Goal: Task Accomplishment & Management: Complete application form

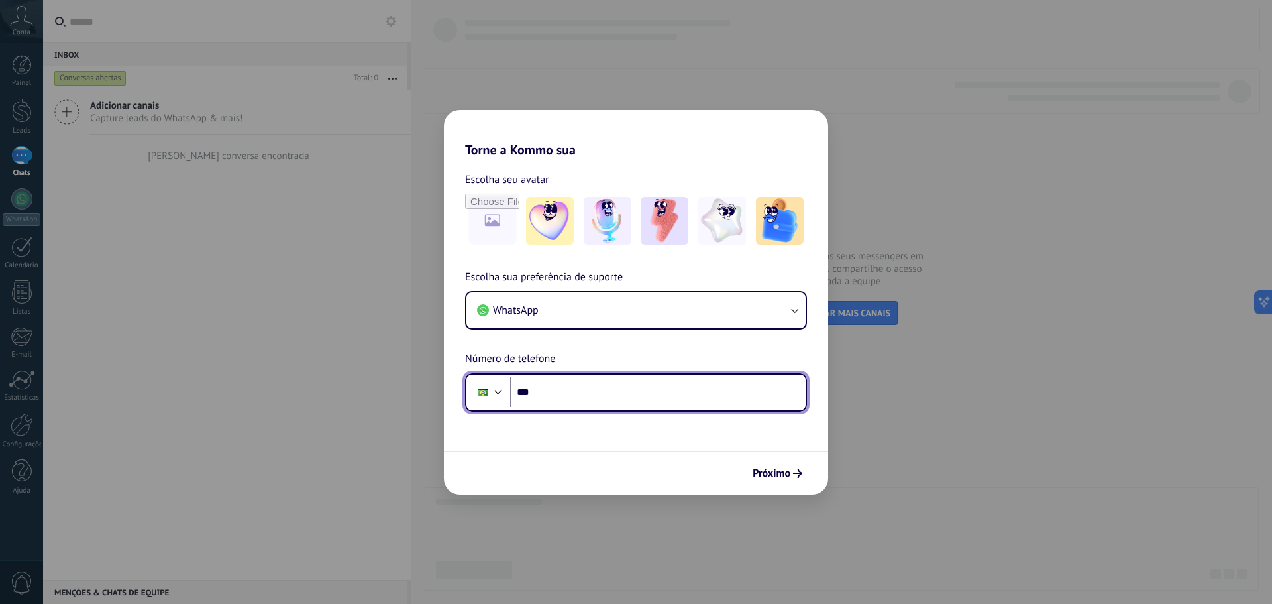
click at [594, 400] on input "***" at bounding box center [658, 392] width 296 height 30
type input "**********"
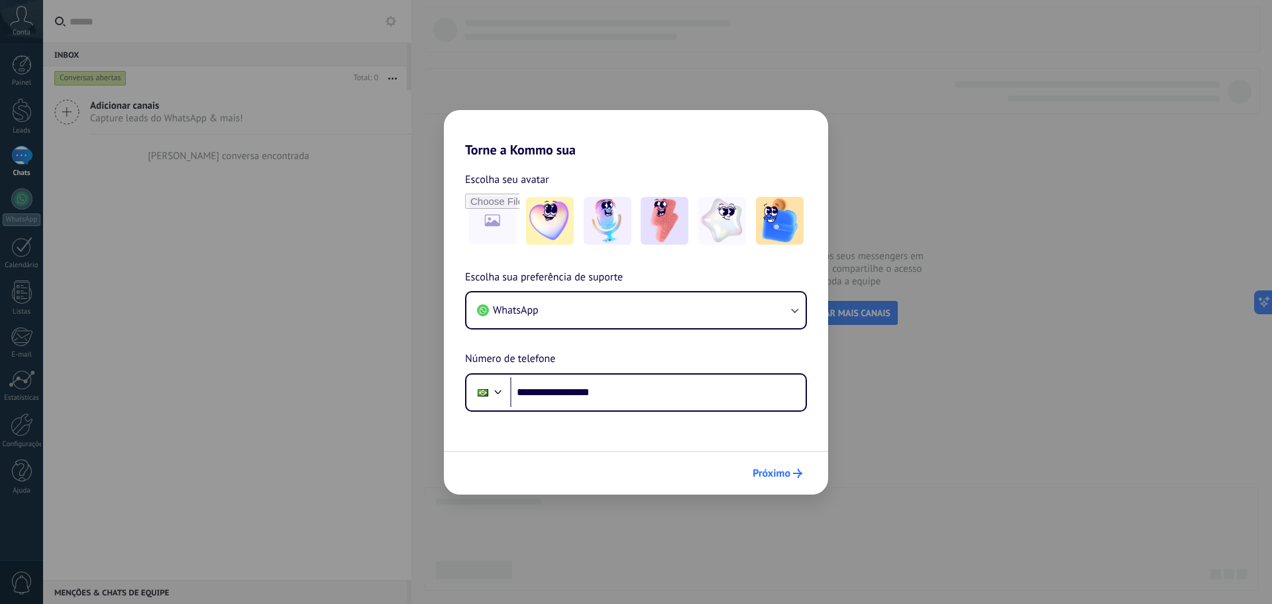
click at [773, 475] on span "Próximo" at bounding box center [772, 473] width 38 height 9
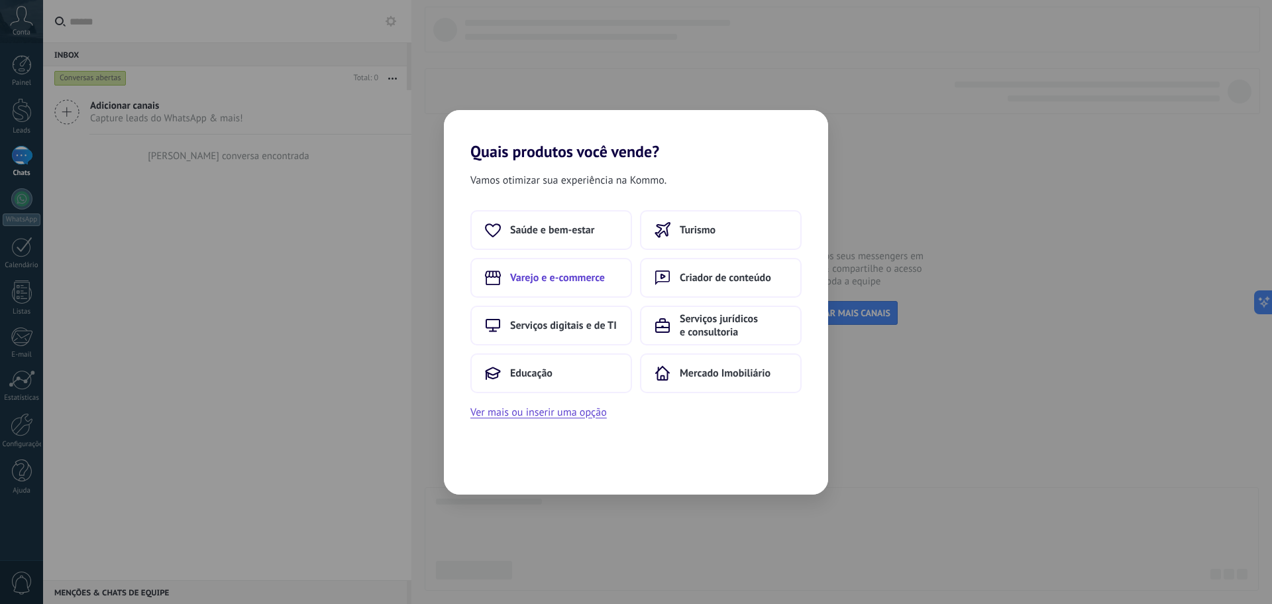
click at [562, 283] on span "Varejo e e-commerce" at bounding box center [557, 277] width 95 height 13
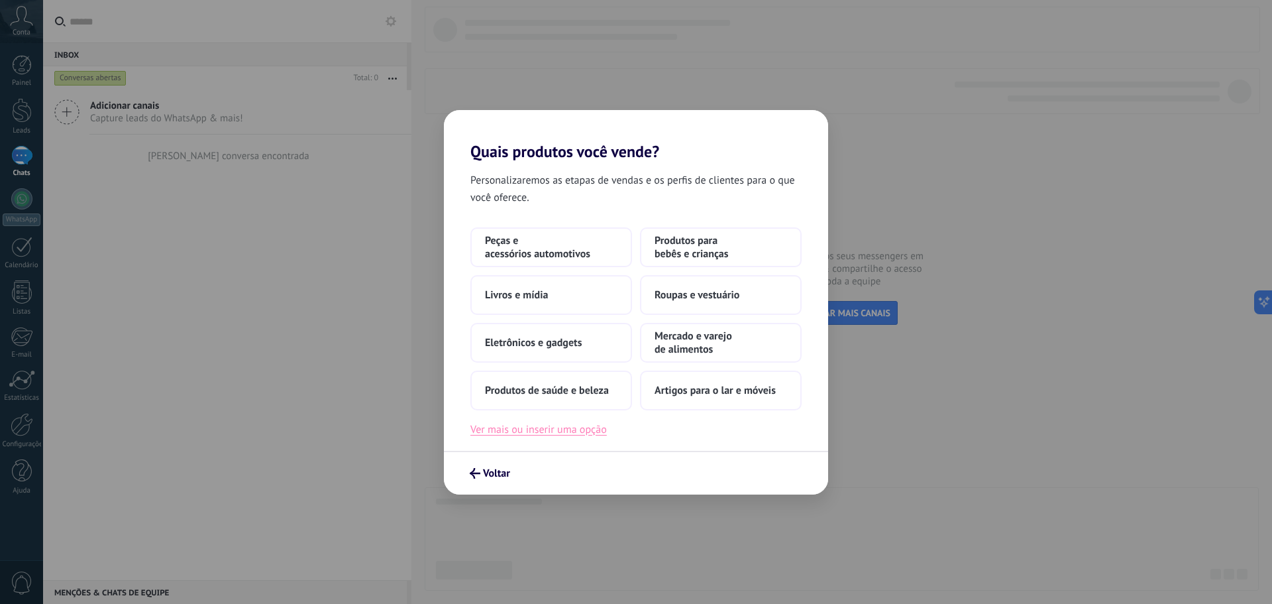
click at [549, 434] on button "Ver mais ou inserir uma opção" at bounding box center [539, 429] width 137 height 17
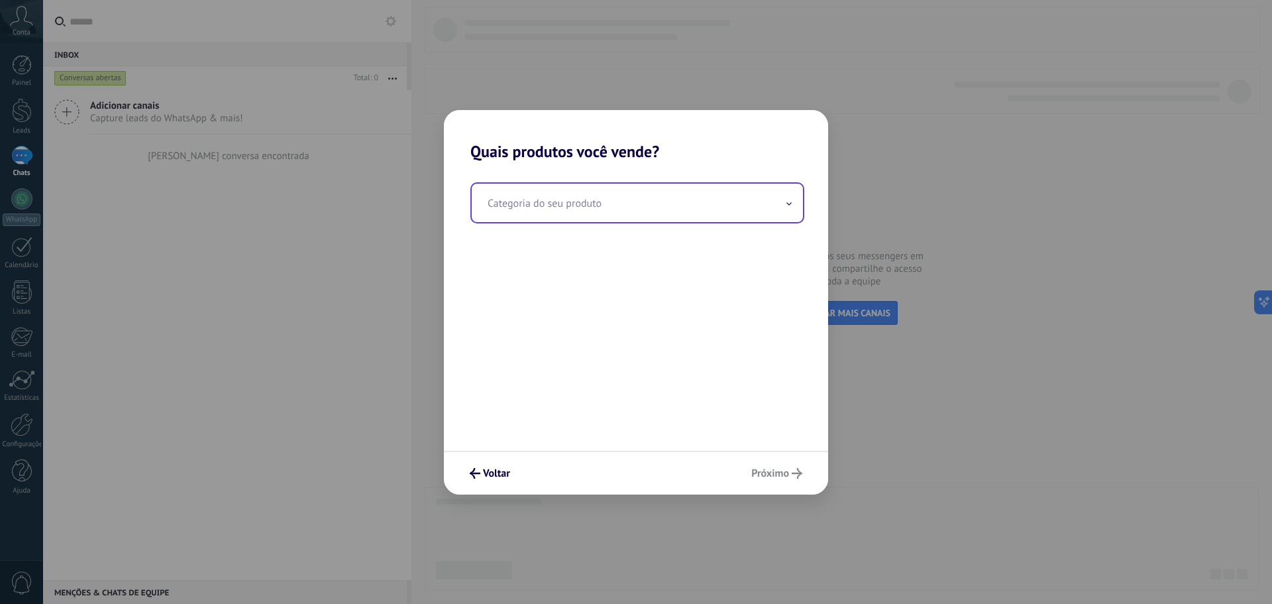
click at [731, 205] on input "text" at bounding box center [637, 203] width 331 height 38
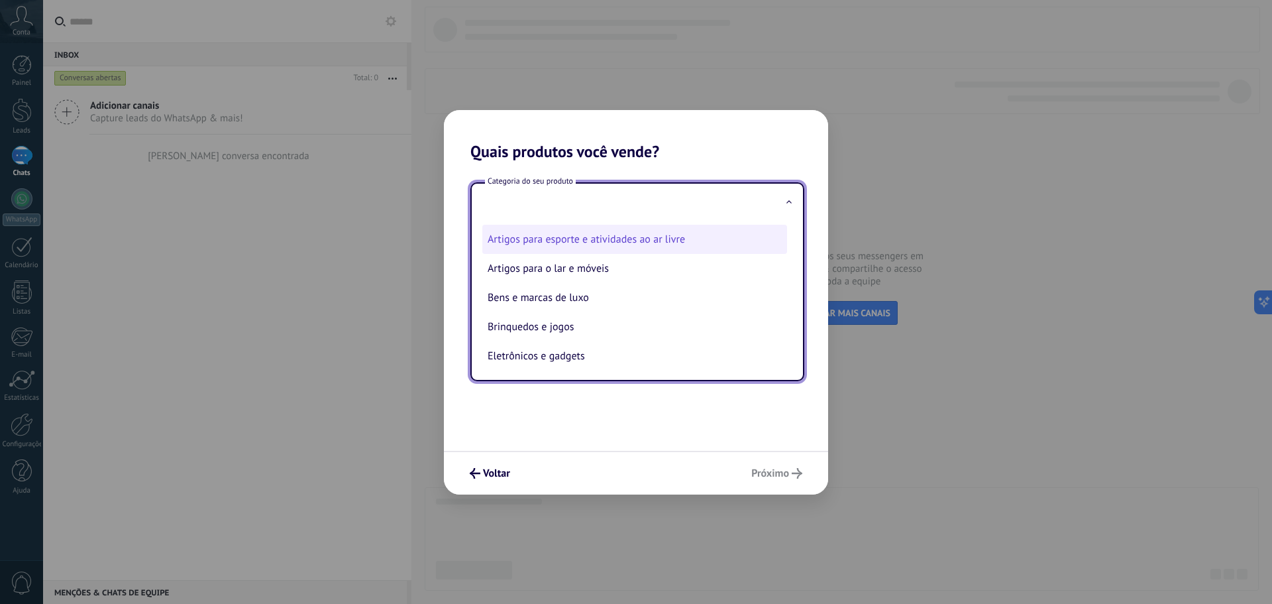
click at [691, 244] on li "Artigos para esporte e atividades ao ar livre" at bounding box center [634, 239] width 305 height 29
type input "**********"
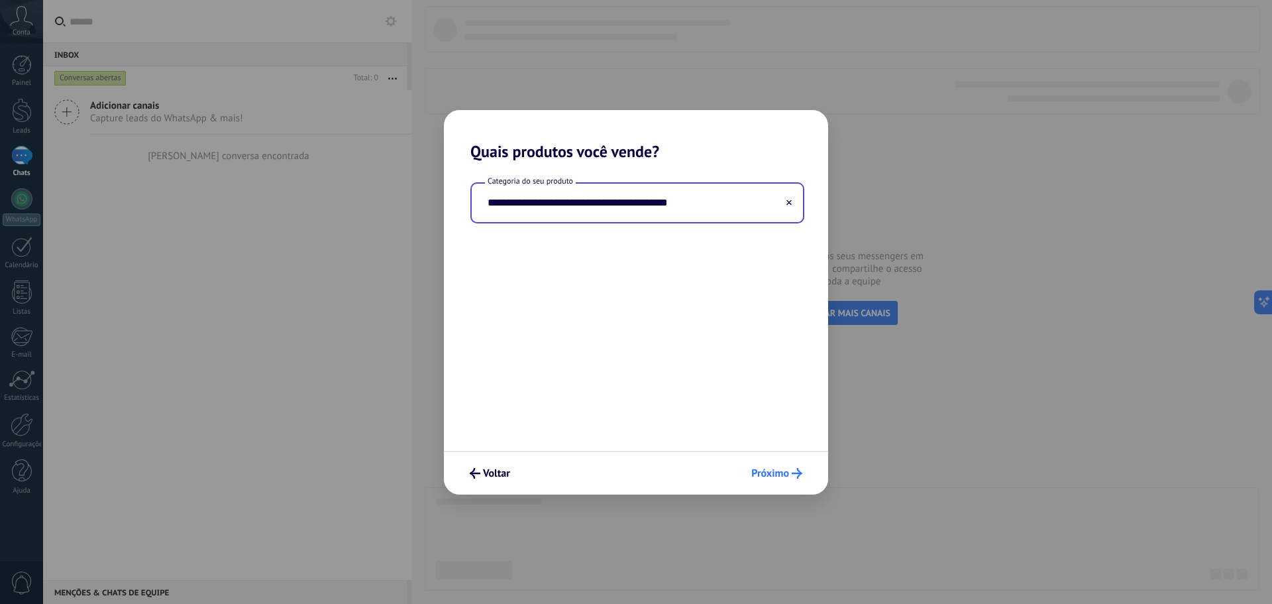
click at [785, 473] on span "Próximo" at bounding box center [771, 473] width 38 height 9
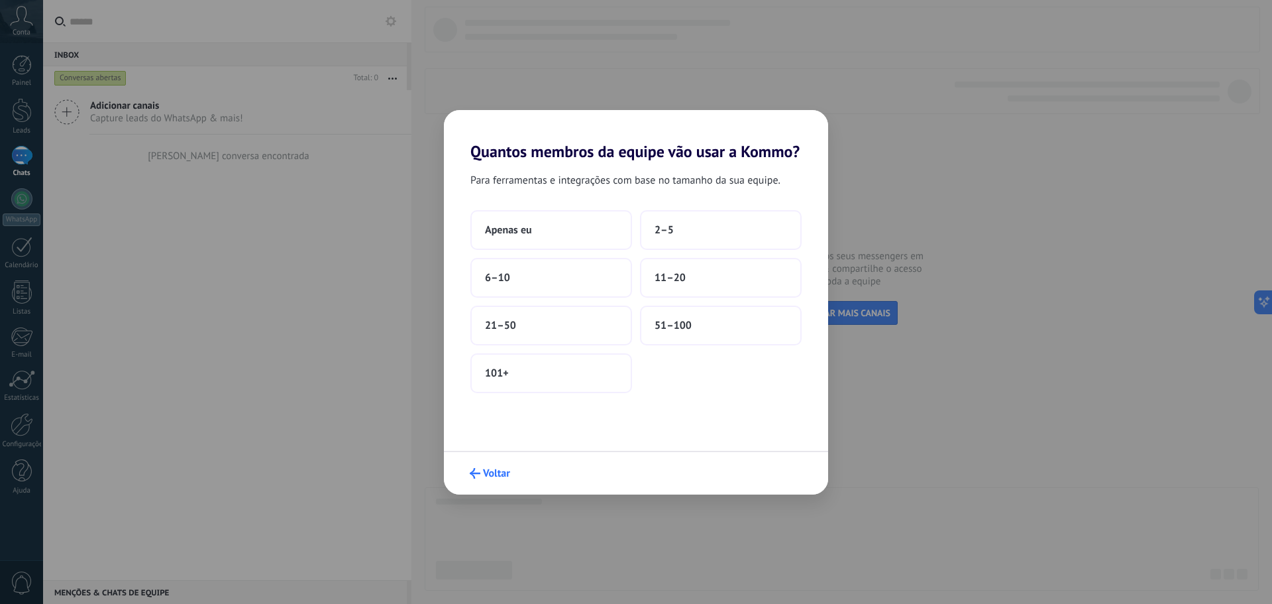
click at [484, 471] on span "Voltar" at bounding box center [496, 473] width 27 height 9
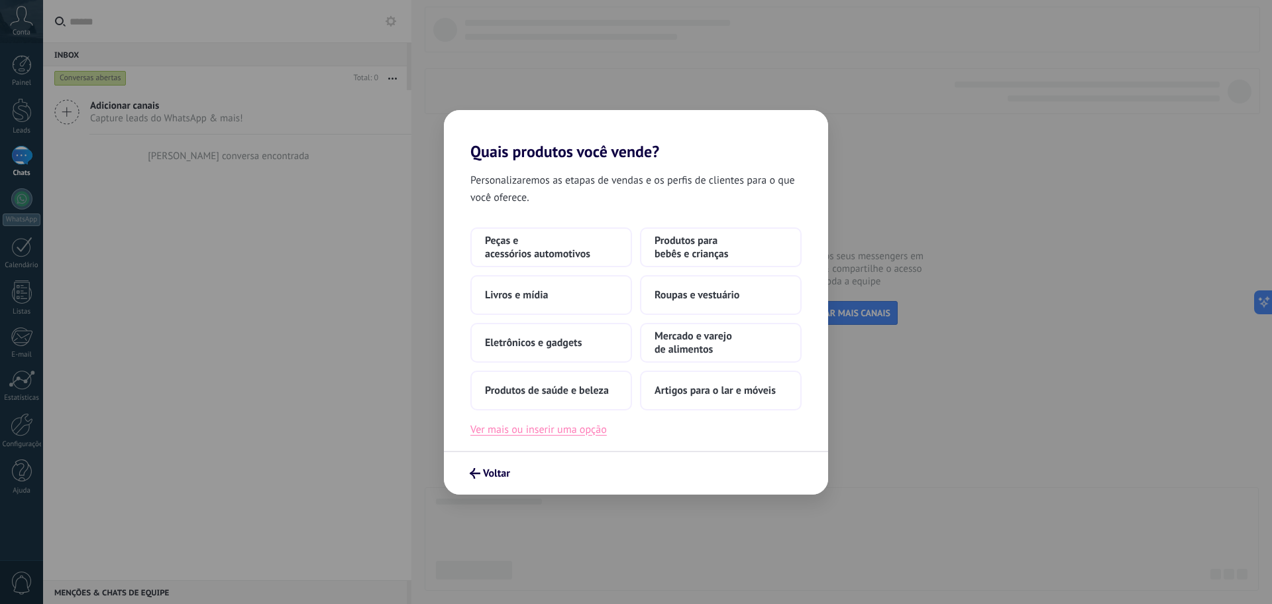
click at [559, 431] on button "Ver mais ou inserir uma opção" at bounding box center [539, 429] width 137 height 17
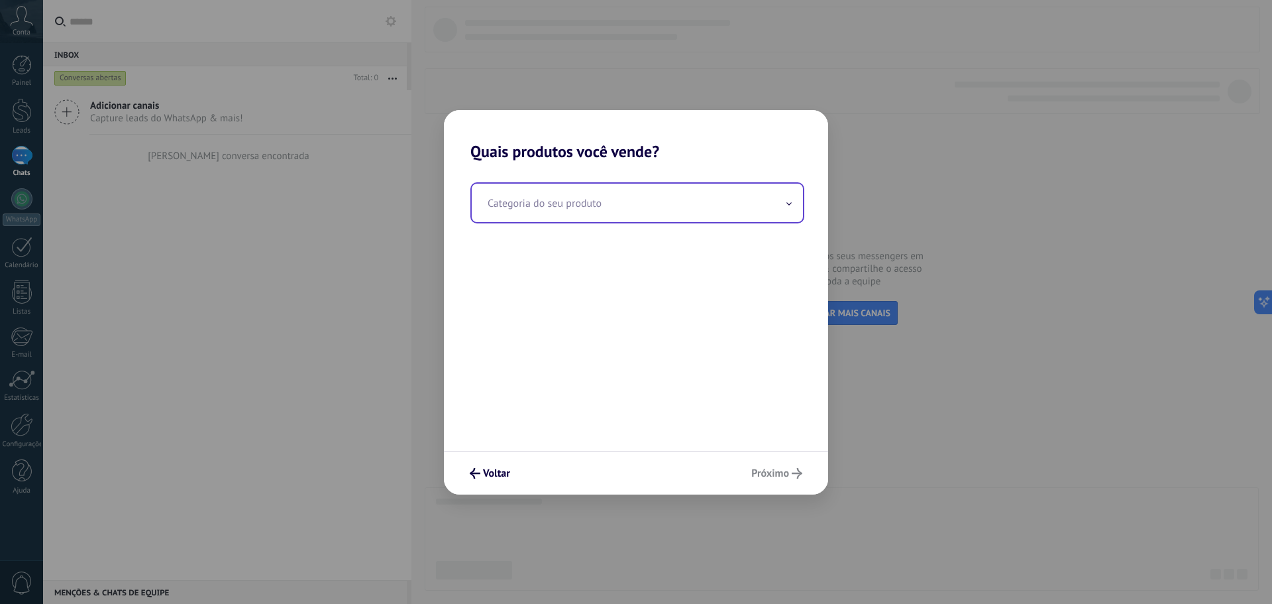
click at [784, 213] on input "text" at bounding box center [637, 203] width 331 height 38
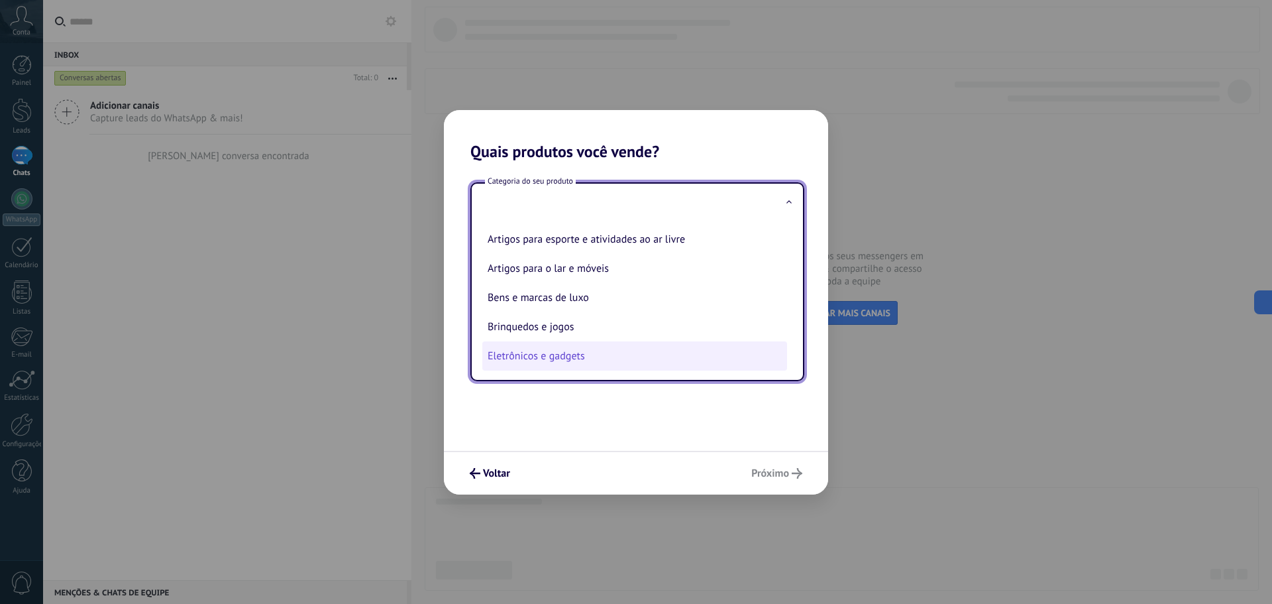
click at [575, 359] on li "Eletrônicos e gadgets" at bounding box center [634, 355] width 305 height 29
type input "**********"
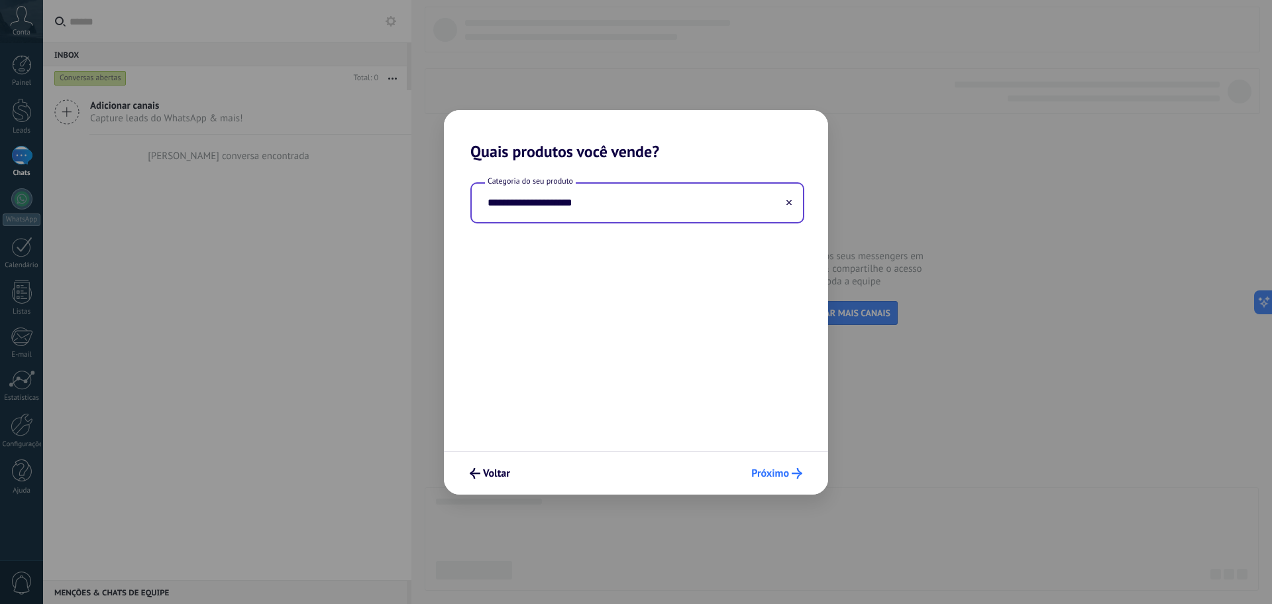
click at [787, 472] on span "Próximo" at bounding box center [771, 473] width 38 height 9
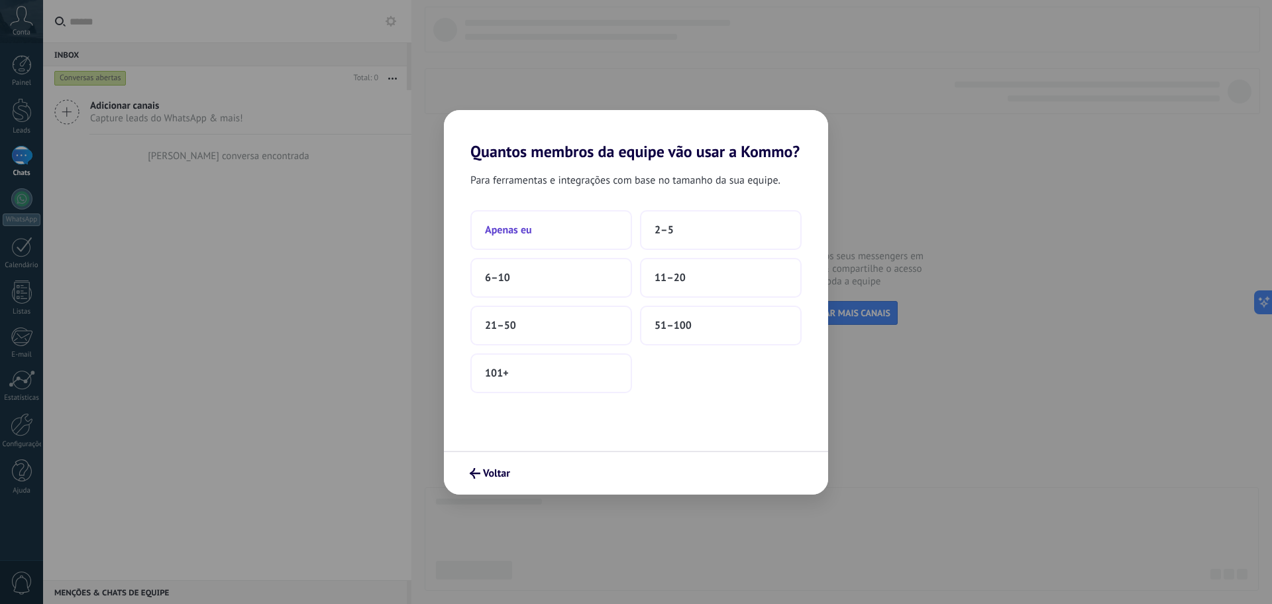
click at [555, 234] on button "Apenas eu" at bounding box center [552, 230] width 162 height 40
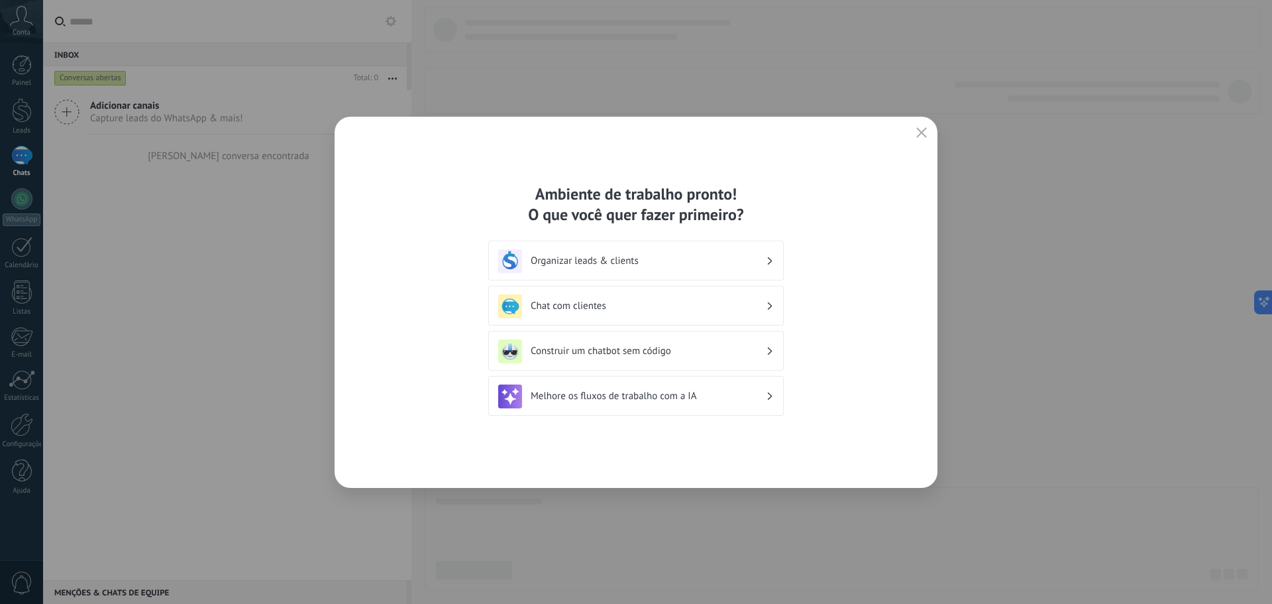
drag, startPoint x: 925, startPoint y: 129, endPoint x: 909, endPoint y: 134, distance: 17.4
click at [924, 128] on icon "button" at bounding box center [922, 132] width 11 height 11
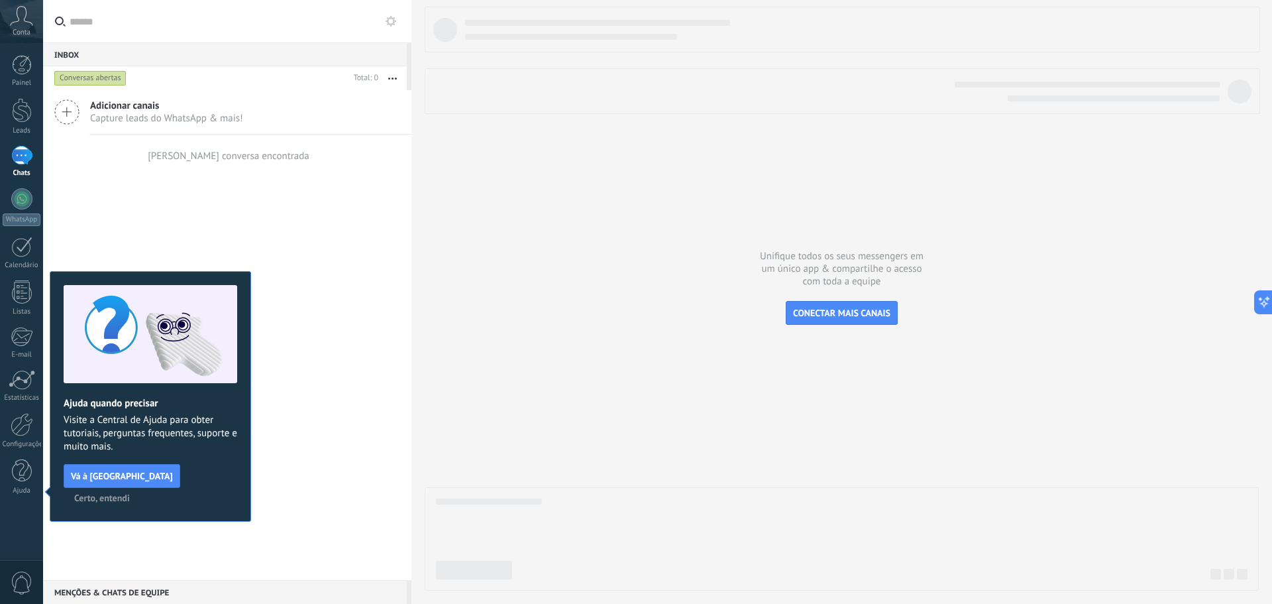
click at [170, 107] on span "Adicionar canais" at bounding box center [166, 105] width 153 height 13
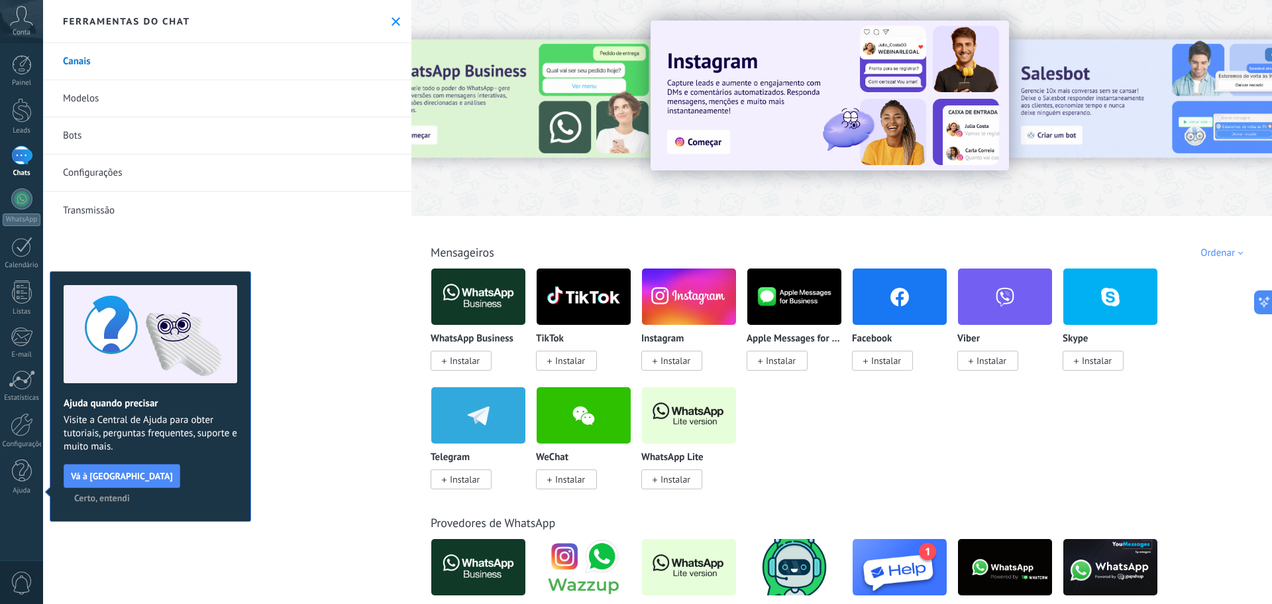
click at [394, 21] on icon at bounding box center [396, 21] width 9 height 9
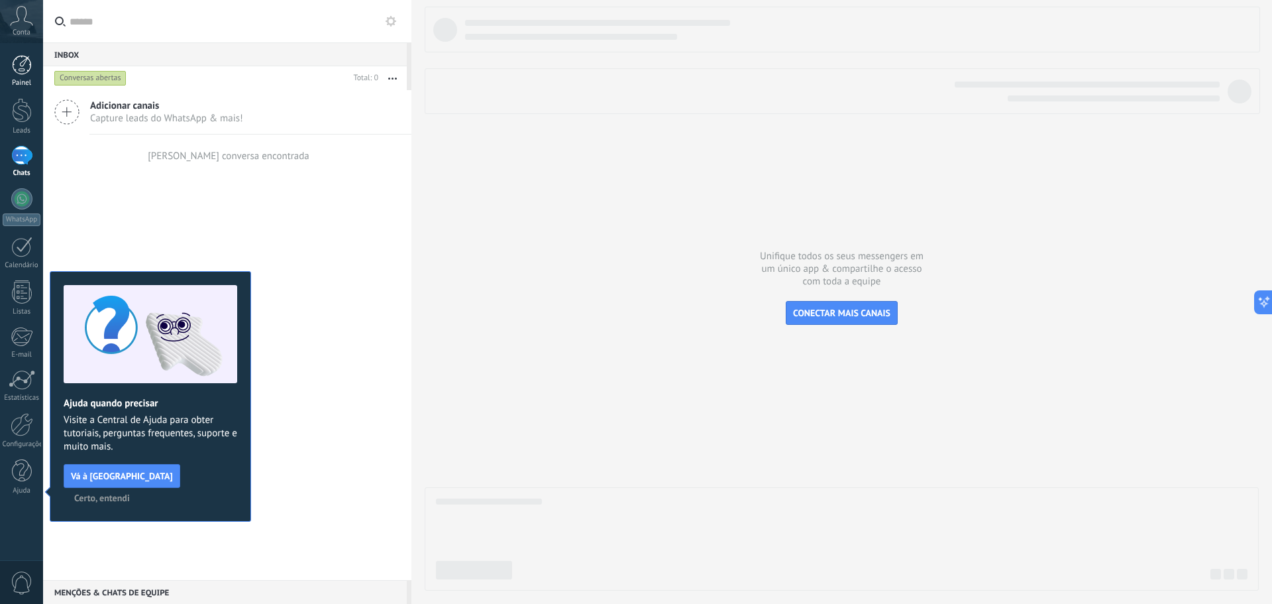
click at [25, 69] on div at bounding box center [22, 65] width 20 height 20
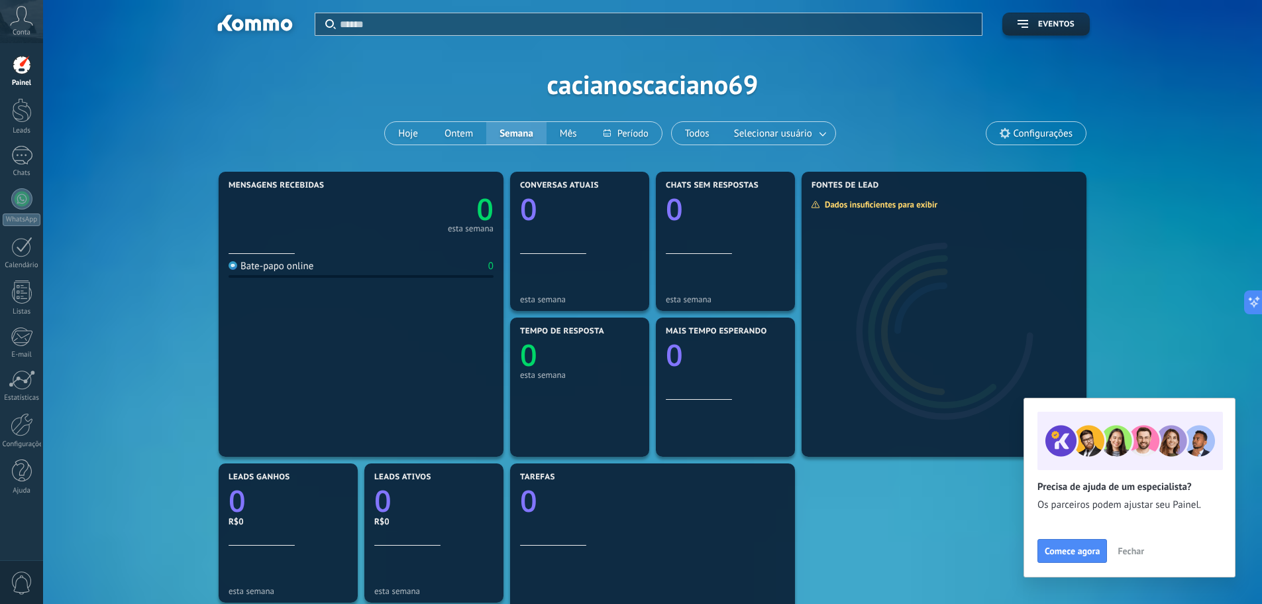
click at [20, 24] on icon at bounding box center [21, 16] width 23 height 20
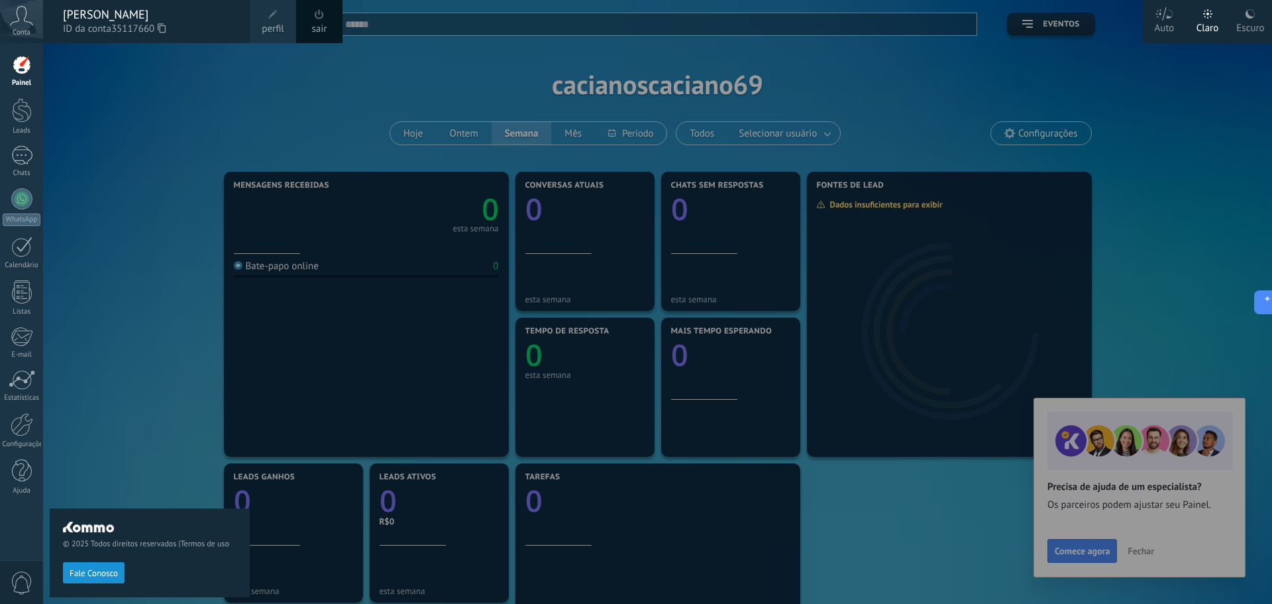
click at [205, 120] on div "© 2025 Todos direitos reservados | Termos de uso Fale Conosco" at bounding box center [150, 323] width 200 height 561
click at [610, 219] on div at bounding box center [679, 302] width 1272 height 604
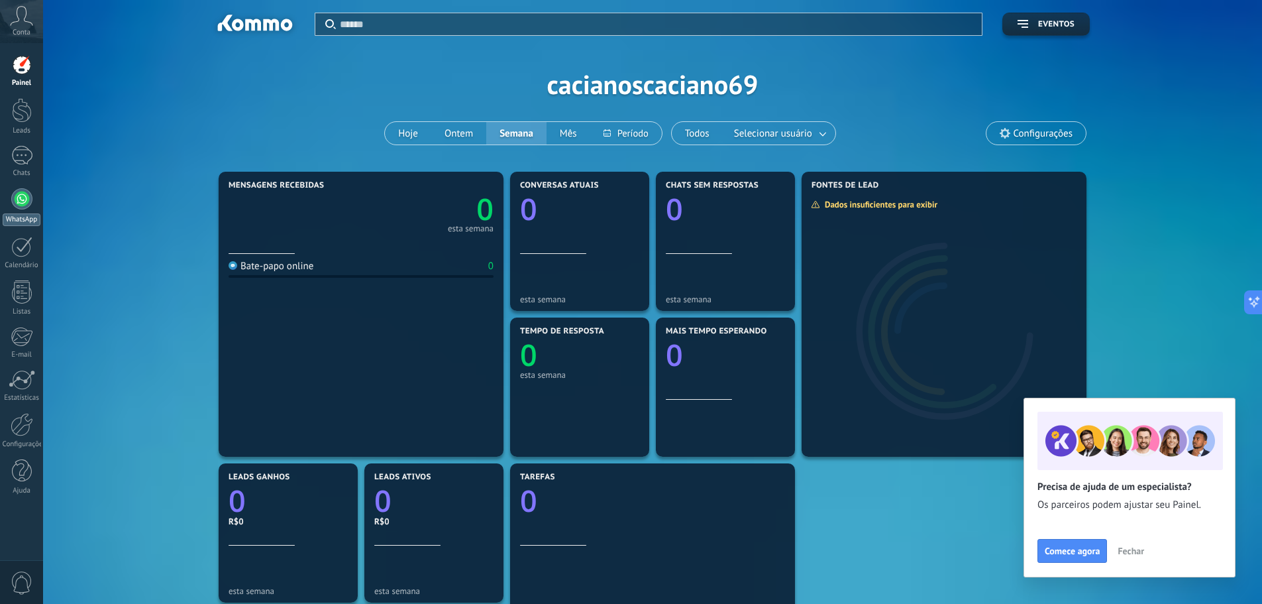
click at [18, 203] on div at bounding box center [21, 198] width 21 height 21
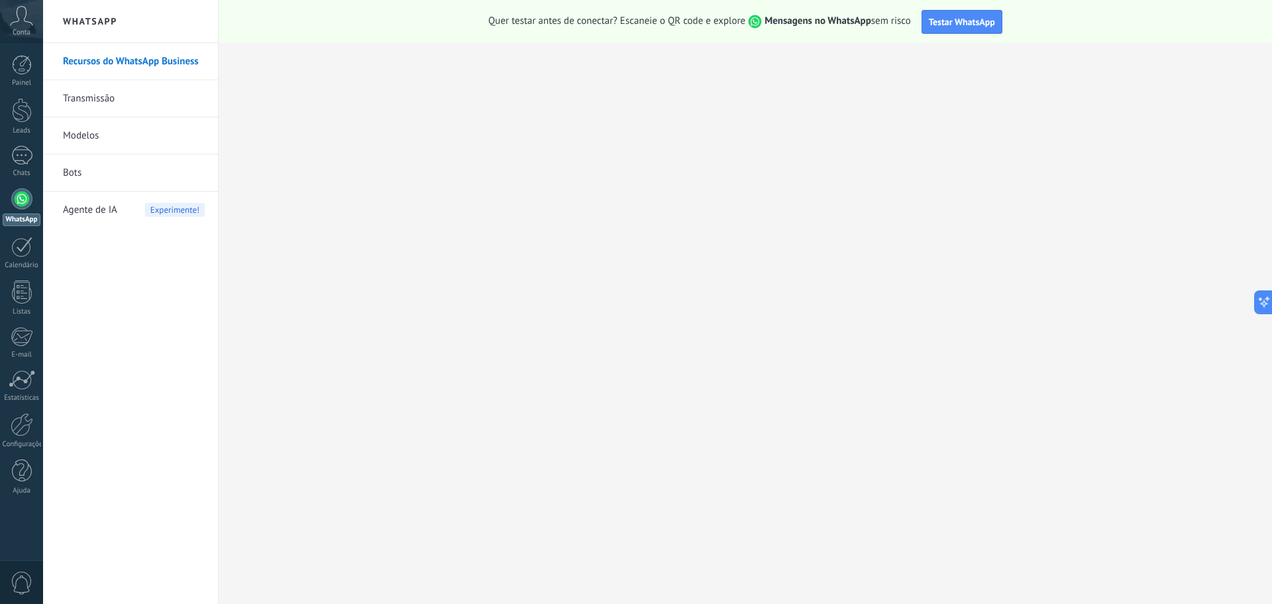
click at [90, 168] on link "Bots" at bounding box center [134, 172] width 142 height 37
